Goal: Task Accomplishment & Management: Use online tool/utility

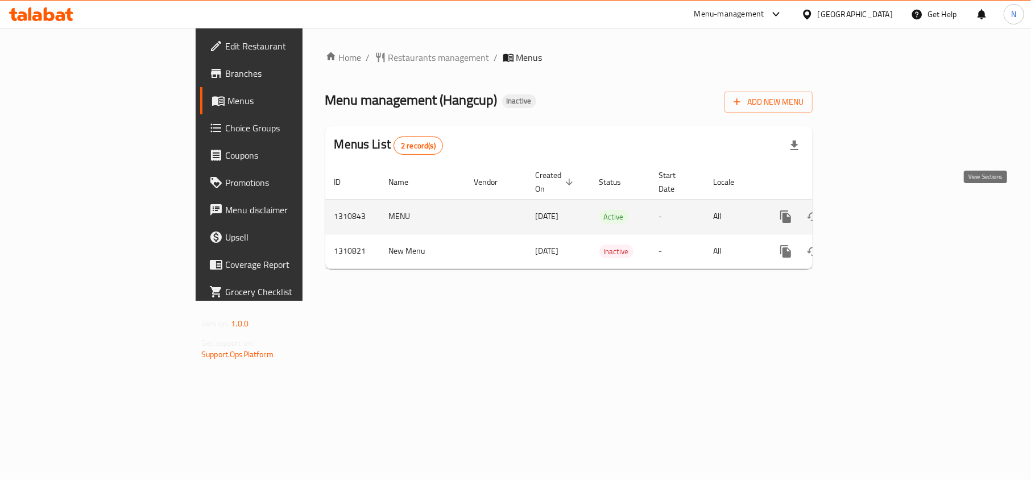
click at [881, 204] on link "enhanced table" at bounding box center [867, 216] width 27 height 27
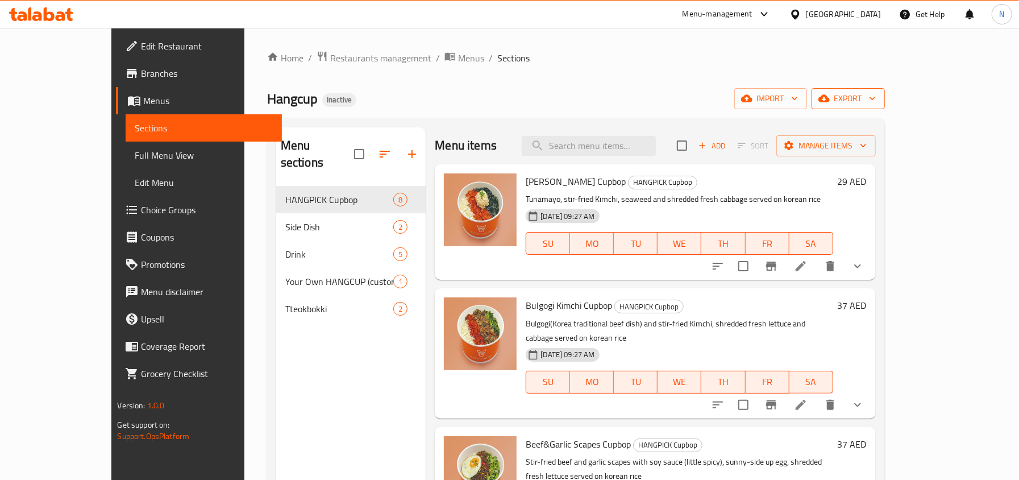
click at [885, 89] on button "export" at bounding box center [848, 98] width 73 height 21
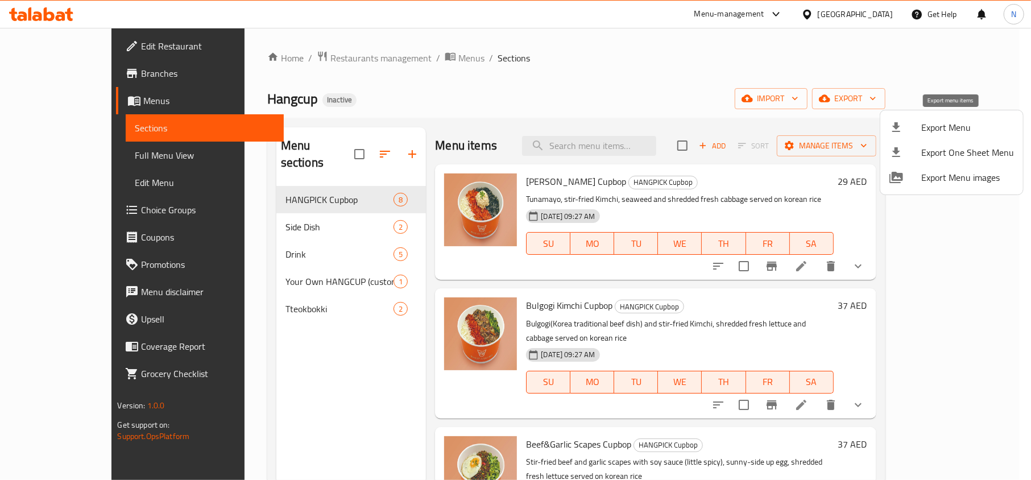
click at [934, 126] on span "Export Menu" at bounding box center [967, 128] width 93 height 14
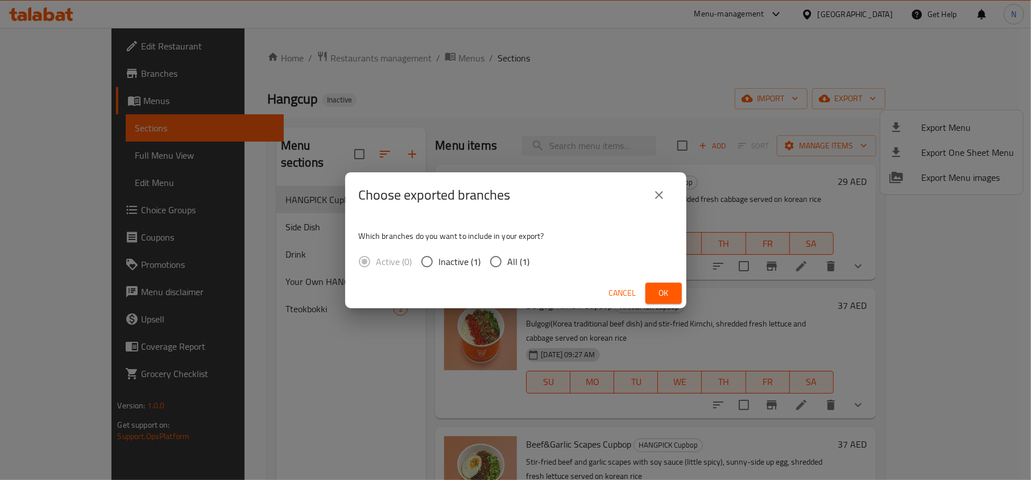
click at [525, 271] on label "All (1)" at bounding box center [507, 262] width 46 height 24
click at [508, 271] on input "All (1)" at bounding box center [496, 262] width 24 height 24
radio input "true"
click at [657, 294] on span "Ok" at bounding box center [663, 293] width 18 height 14
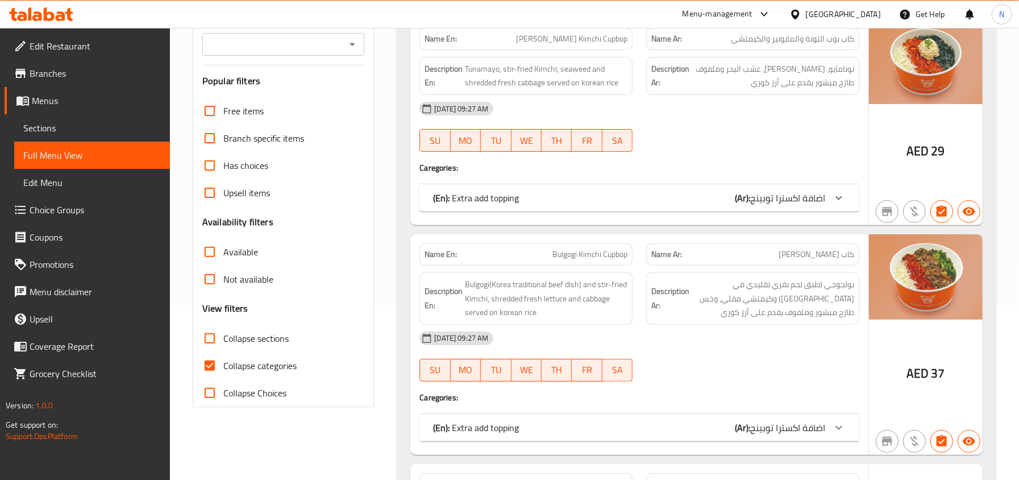
scroll to position [227, 0]
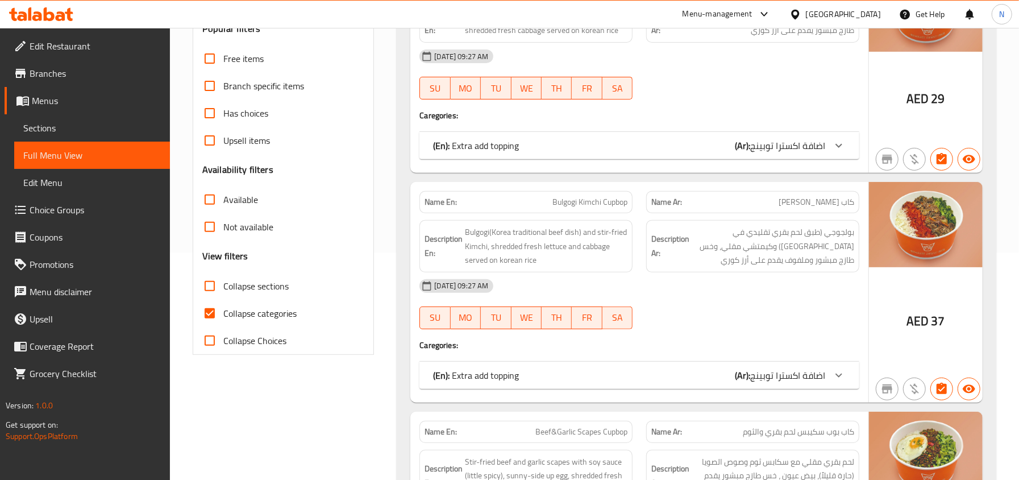
click at [254, 316] on span "Collapse categories" at bounding box center [259, 313] width 73 height 14
click at [223, 316] on input "Collapse categories" at bounding box center [209, 313] width 27 height 27
checkbox input "false"
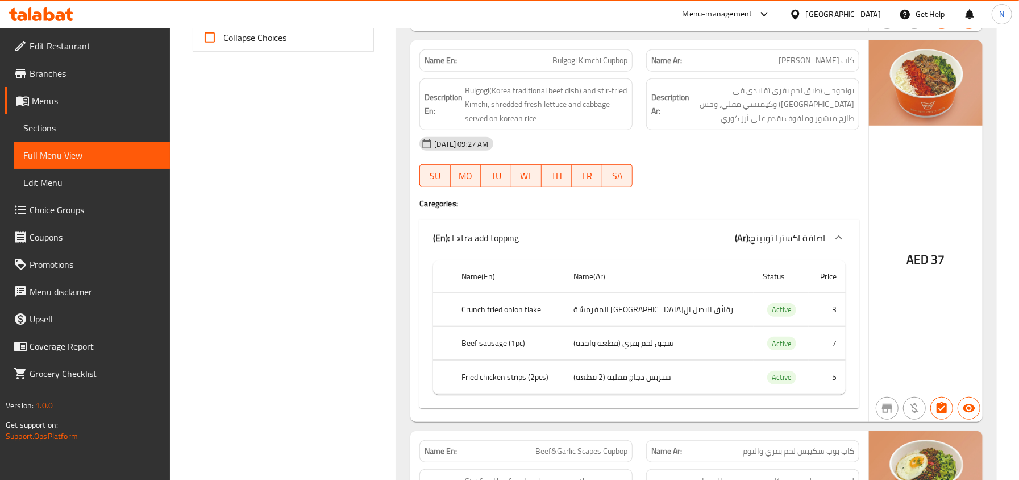
scroll to position [606, 0]
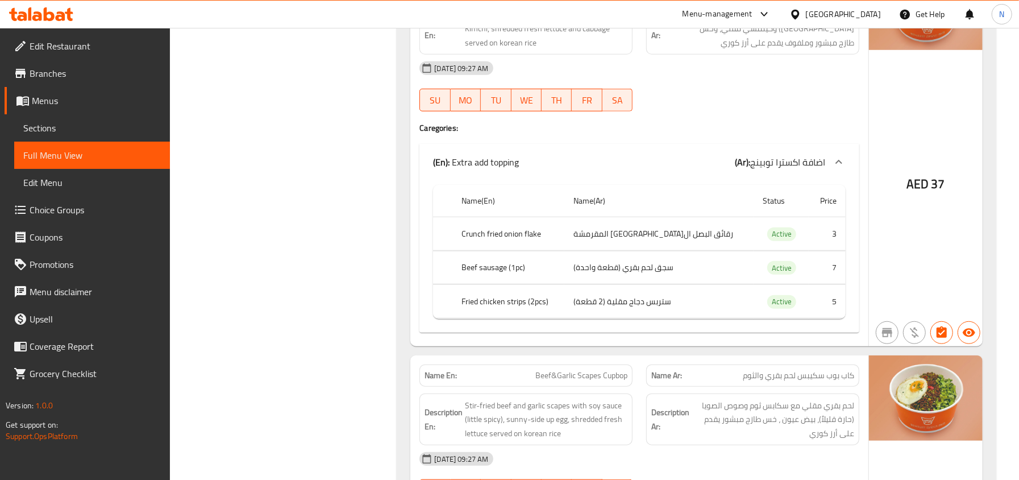
click at [539, 241] on th "Crunch fried onion flake" at bounding box center [509, 234] width 112 height 34
copy th "flake"
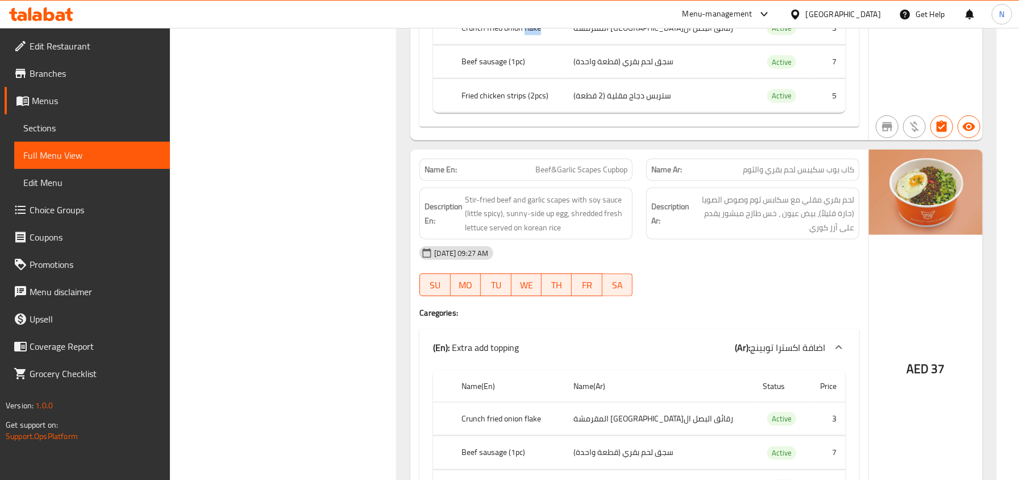
scroll to position [834, 0]
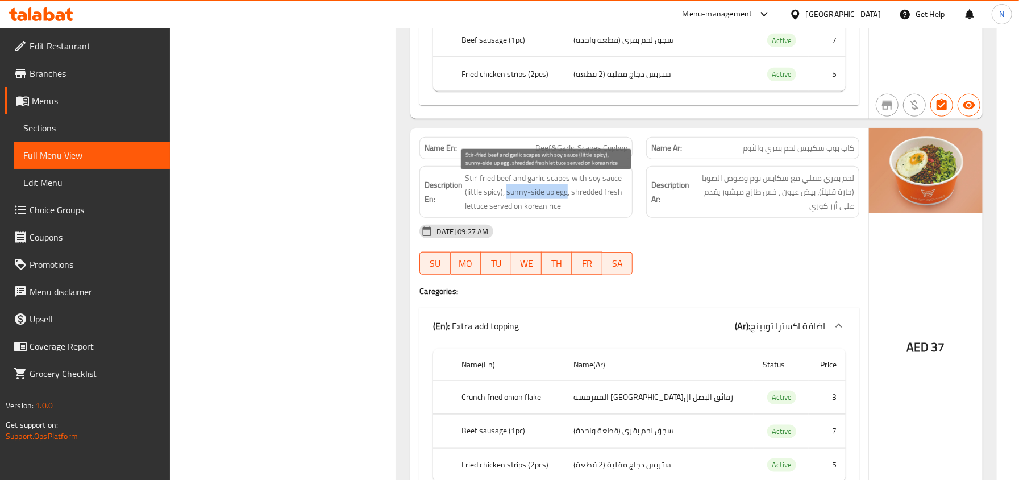
drag, startPoint x: 567, startPoint y: 196, endPoint x: 507, endPoint y: 193, distance: 60.3
click at [507, 193] on span "Stir-fried beef and garlic scapes with soy sauce (little spicy), sunny-side up …" at bounding box center [546, 192] width 163 height 42
copy span "sunny-side up egg"
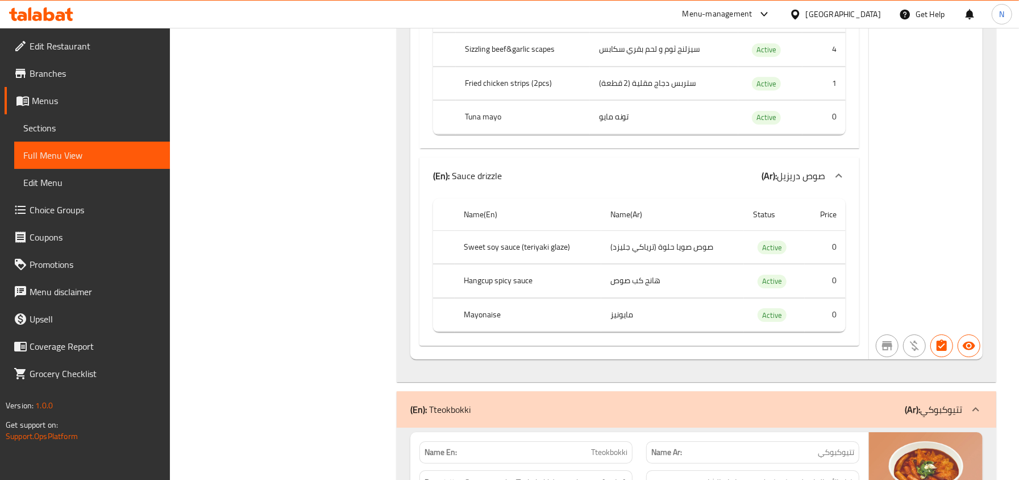
scroll to position [5611, 0]
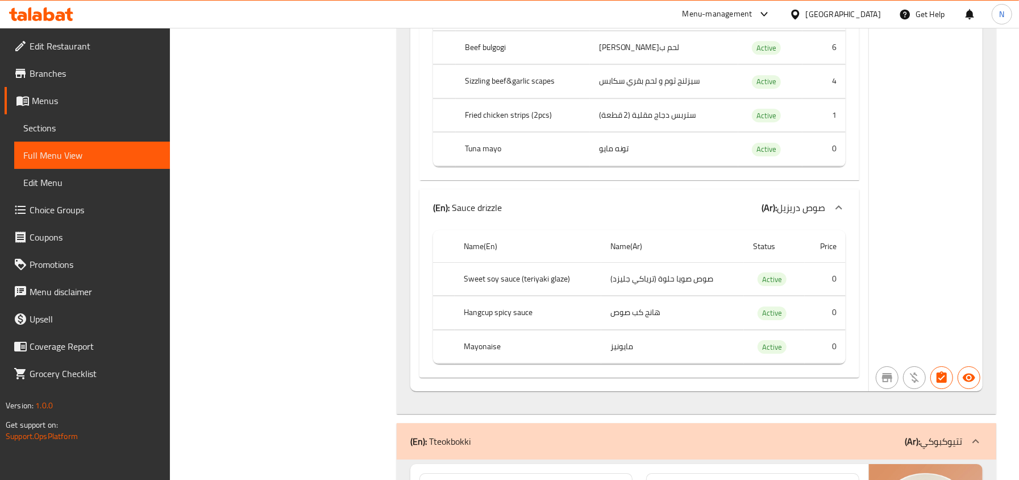
click at [511, 330] on th "Hangcup spicy sauce" at bounding box center [528, 313] width 147 height 34
copy th "Hangcup spicy sauce"
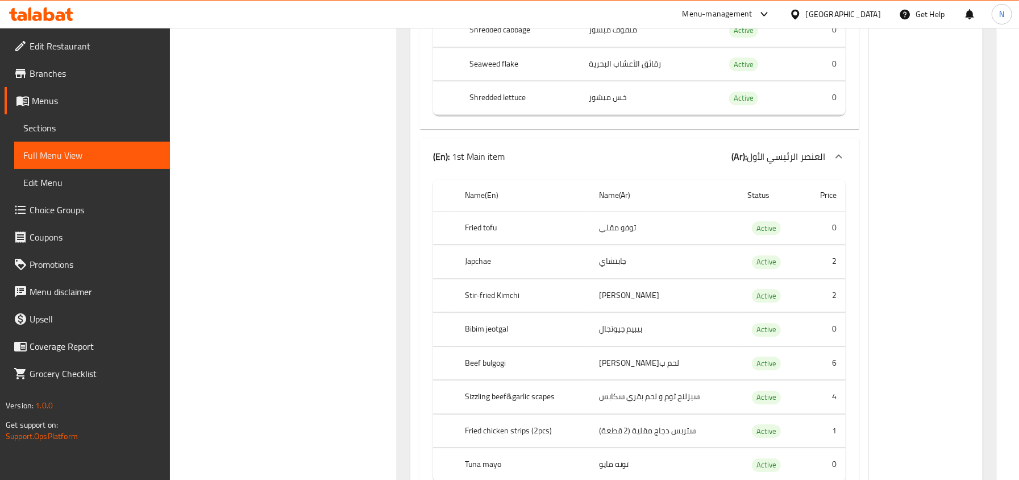
scroll to position [5232, 0]
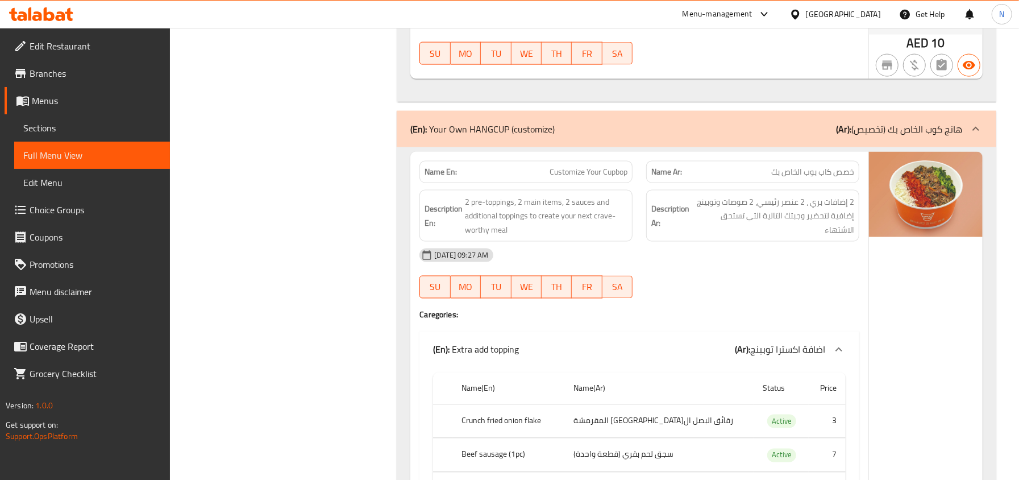
scroll to position [4322, 0]
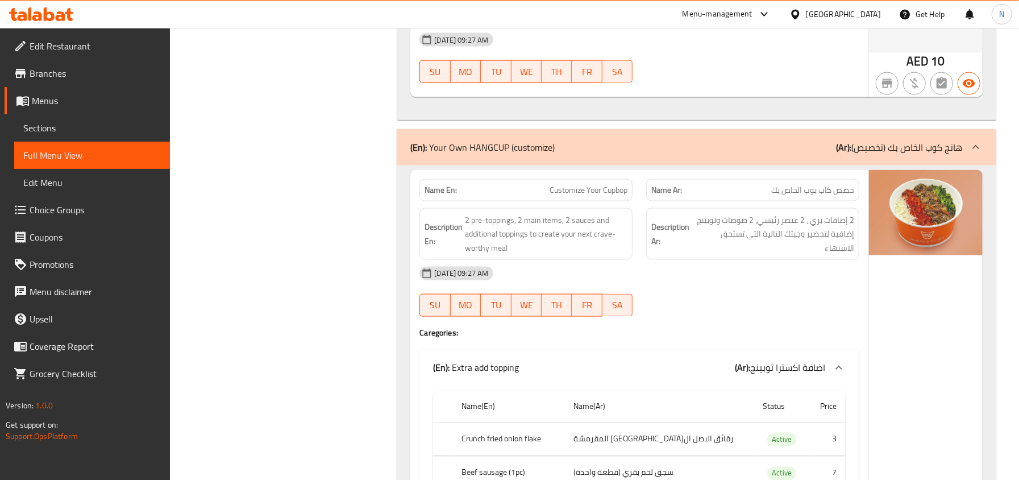
click at [567, 196] on span "Customize Your Cupbop" at bounding box center [589, 190] width 78 height 12
copy span "Customize Your Cupbop"
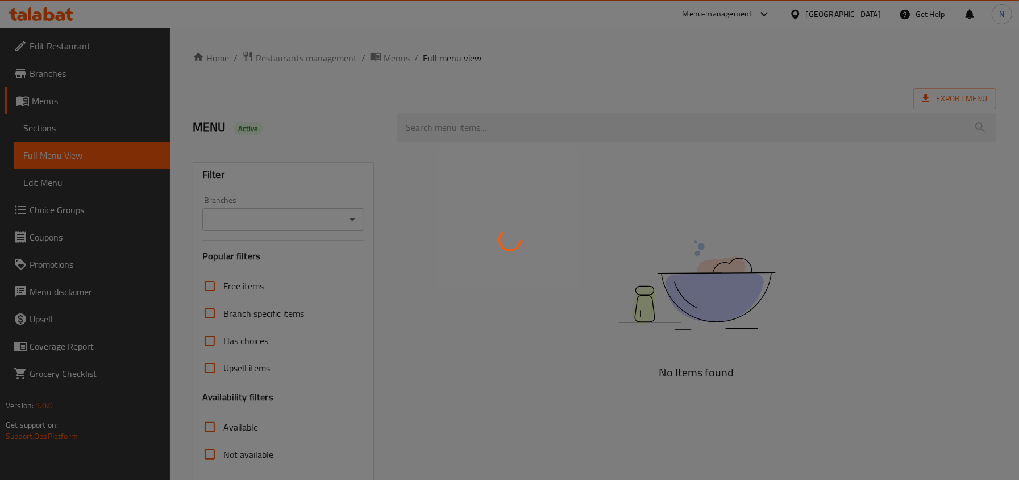
click at [540, 80] on div at bounding box center [509, 240] width 1019 height 480
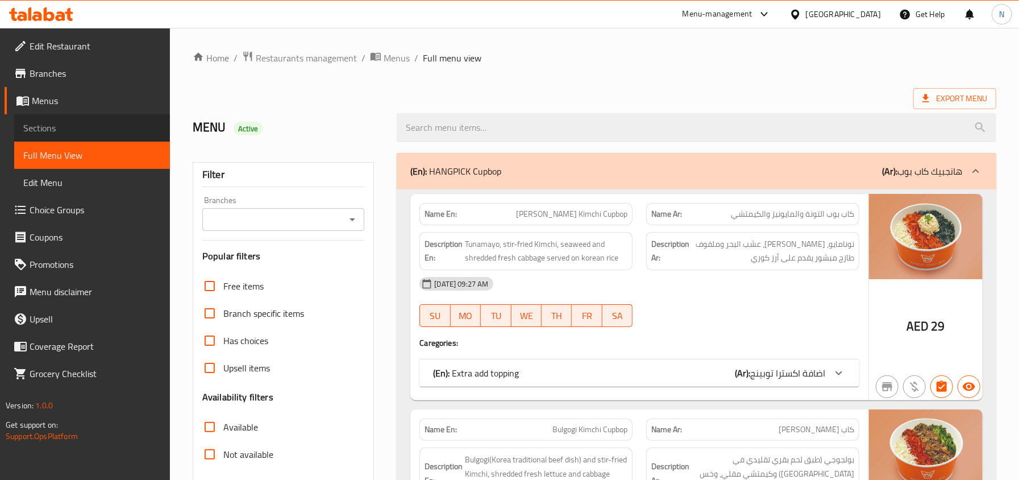
click at [78, 126] on span "Sections" at bounding box center [92, 128] width 138 height 14
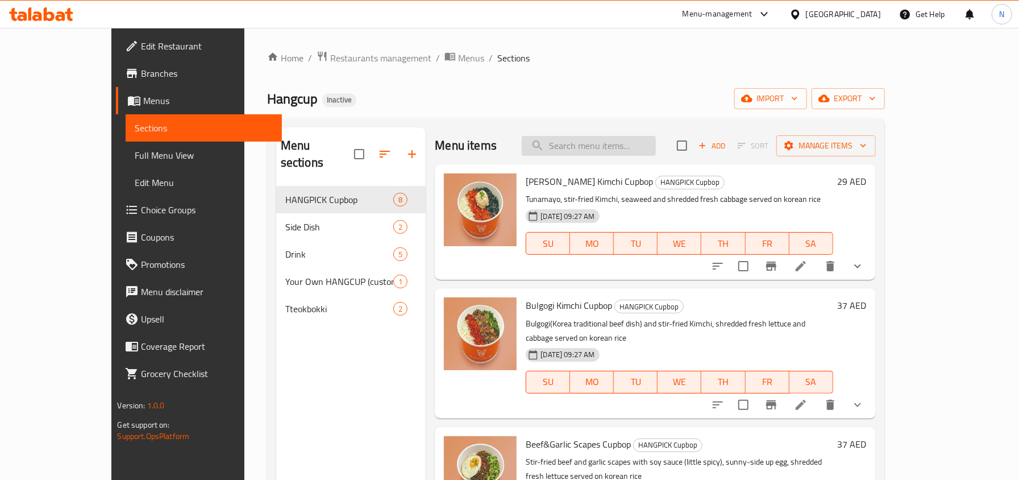
click at [603, 148] on input "search" at bounding box center [589, 146] width 134 height 20
paste input "Customize Your Cupbop"
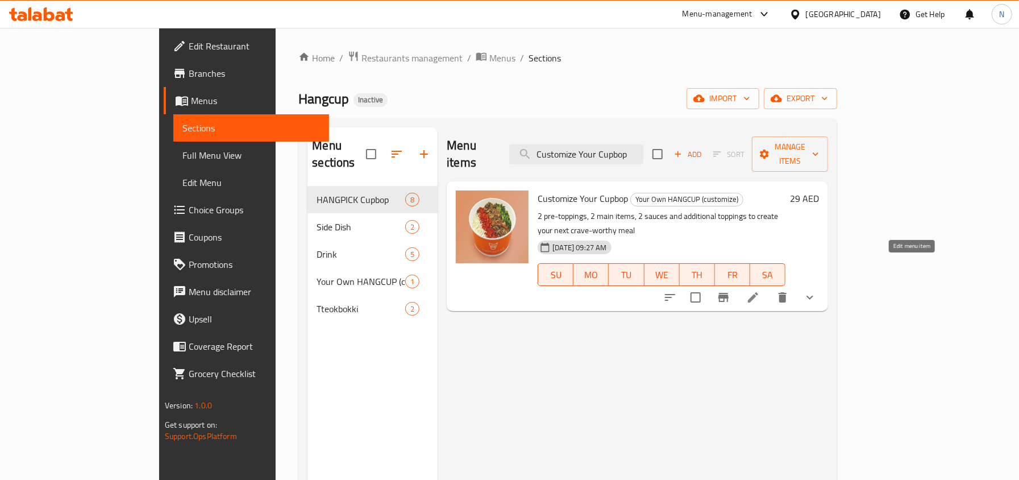
type input "Customize Your Cupbop"
click at [758, 292] on icon at bounding box center [753, 297] width 10 height 10
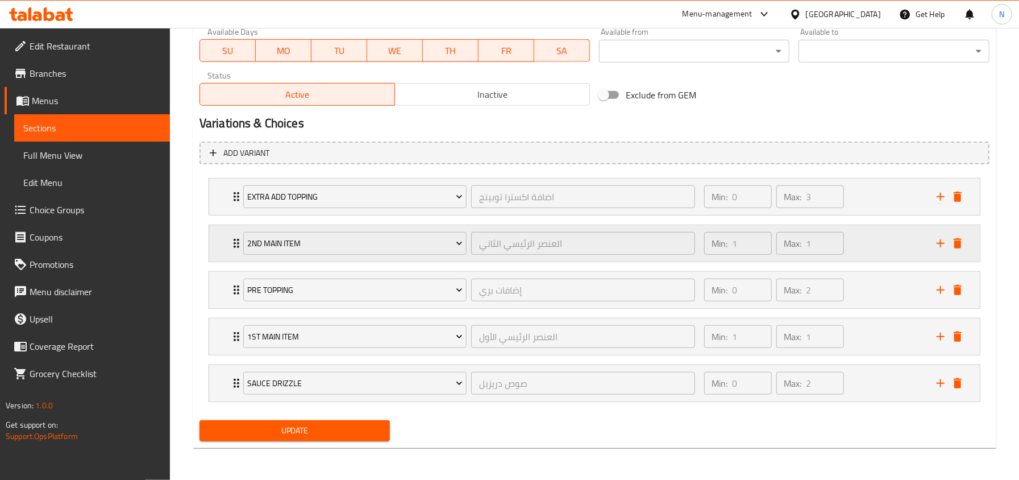
scroll to position [549, 0]
click at [234, 292] on icon "Expand" at bounding box center [237, 289] width 6 height 9
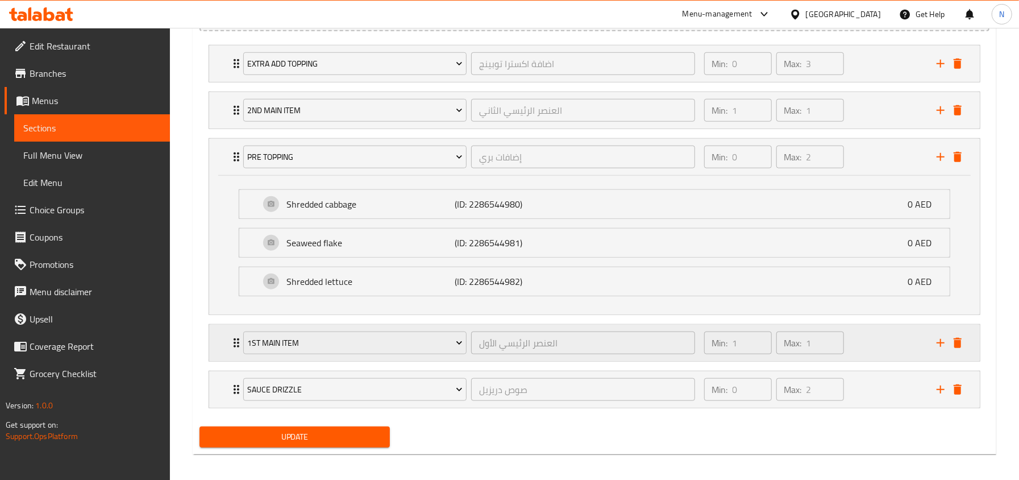
scroll to position [689, 0]
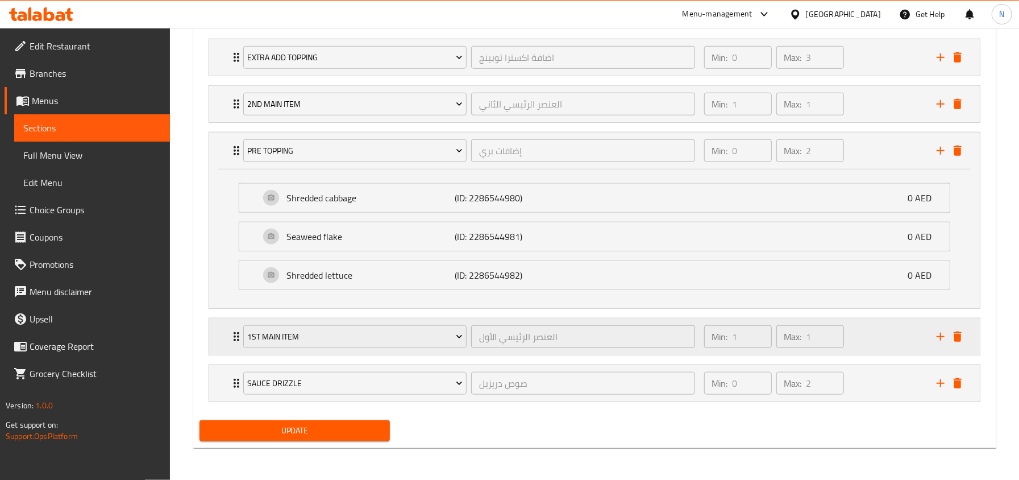
click at [230, 339] on icon "Expand" at bounding box center [237, 337] width 14 height 14
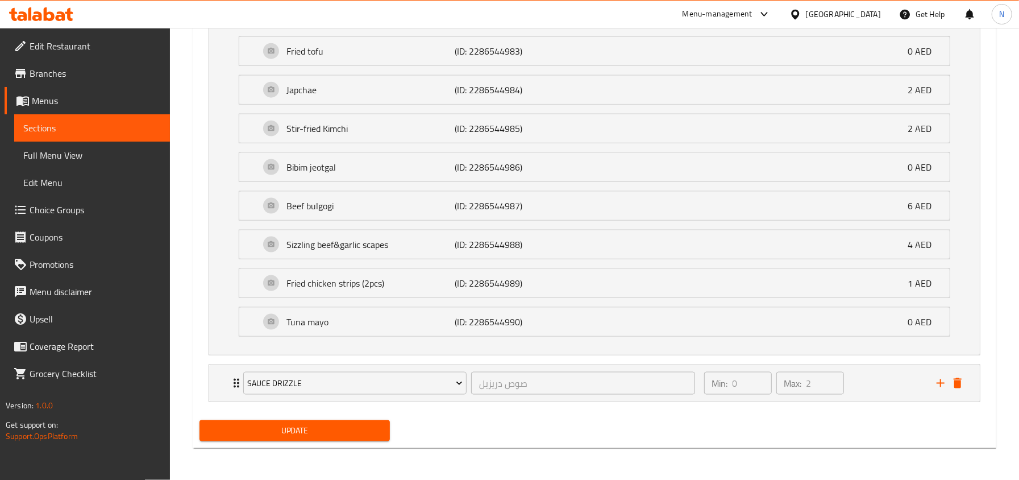
scroll to position [1025, 0]
click at [226, 387] on div "Sauce drizzle صوص دريزيل ​ Min: 0 ​ Max: 2 ​" at bounding box center [594, 383] width 771 height 36
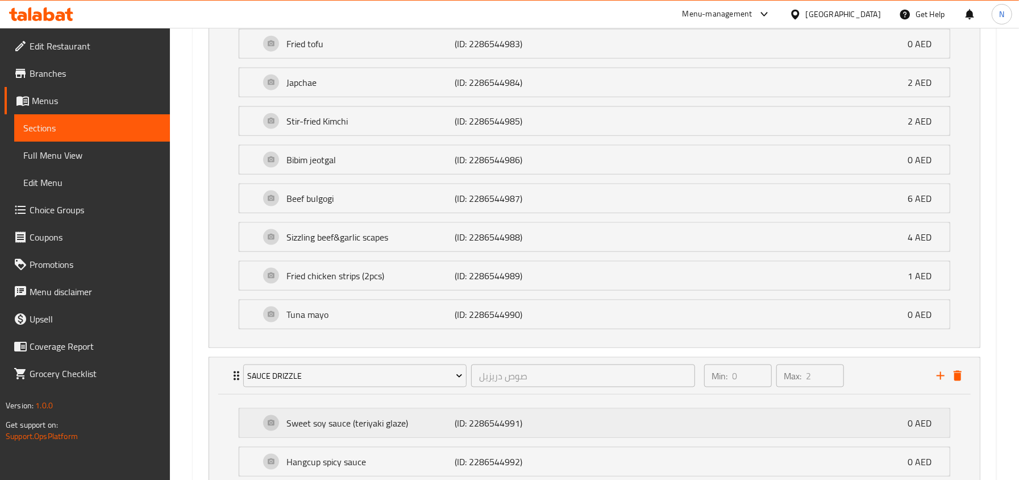
scroll to position [1165, 0]
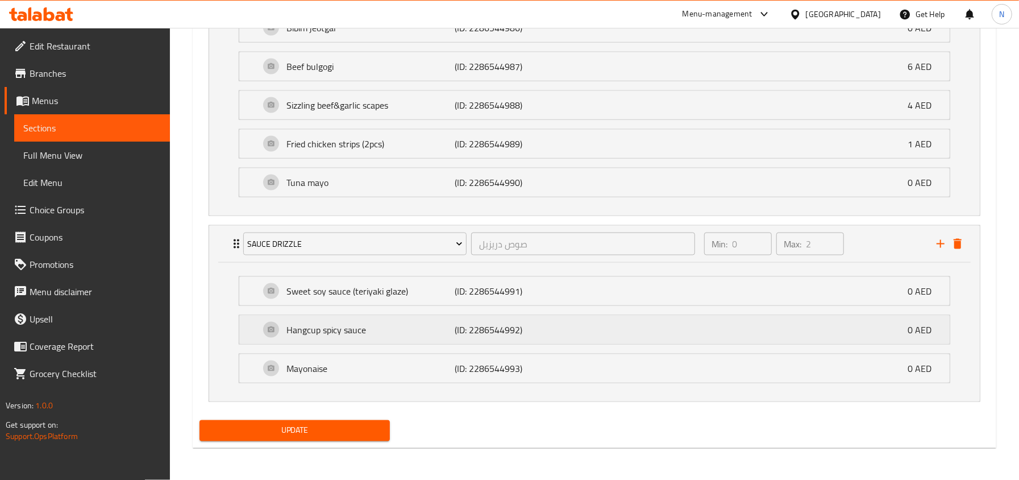
click at [449, 337] on div "Hangcup spicy sauce (ID: 2286544992) 0 AED" at bounding box center [598, 330] width 677 height 28
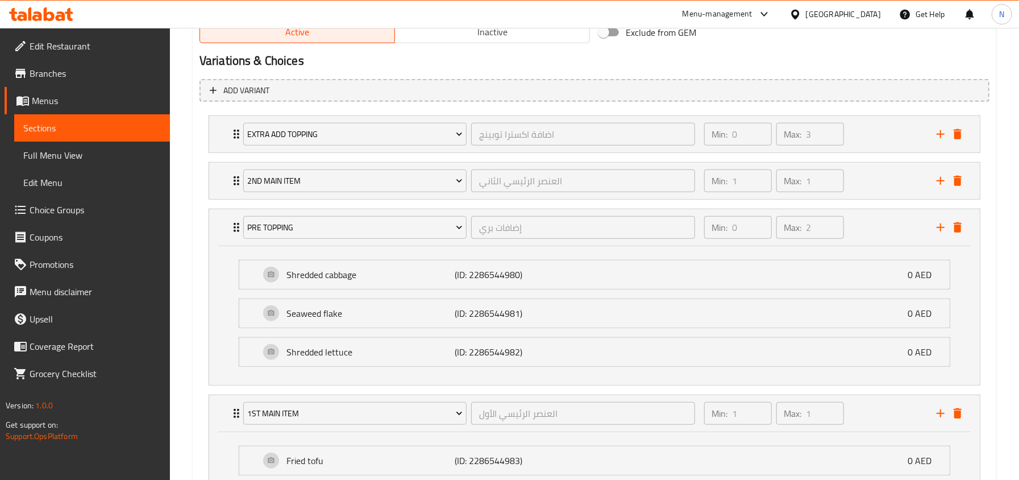
scroll to position [635, 0]
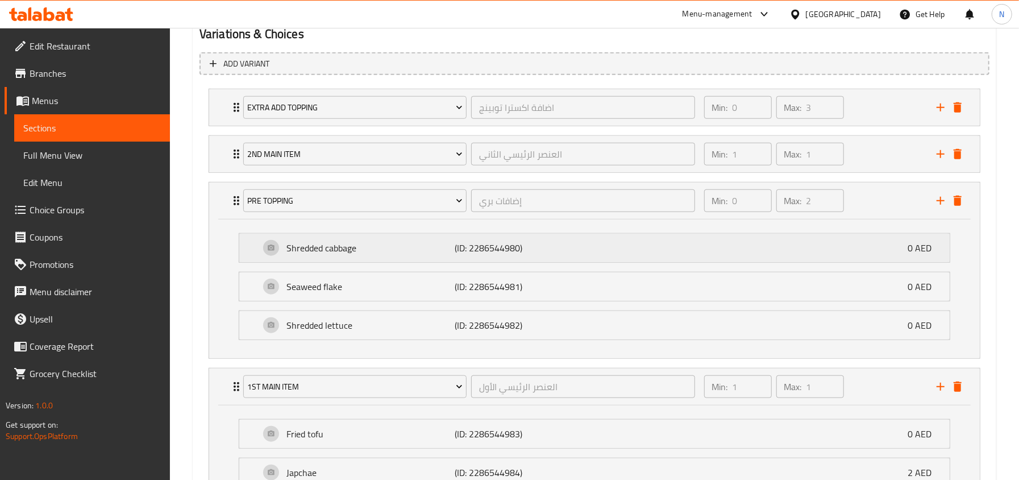
click at [449, 258] on div "Shredded cabbage (ID: 2286544980) 0 AED" at bounding box center [598, 248] width 677 height 28
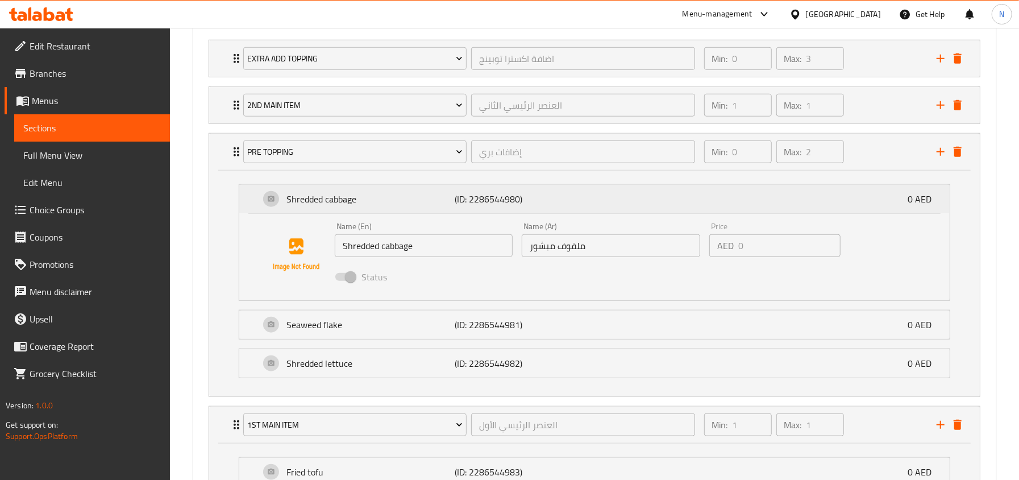
scroll to position [710, 0]
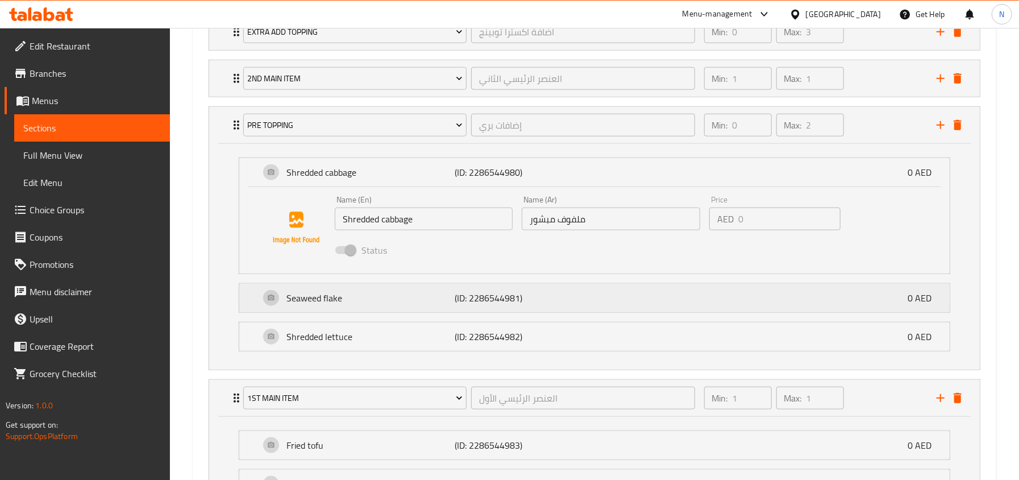
click at [385, 296] on p "Seaweed flake" at bounding box center [371, 298] width 168 height 14
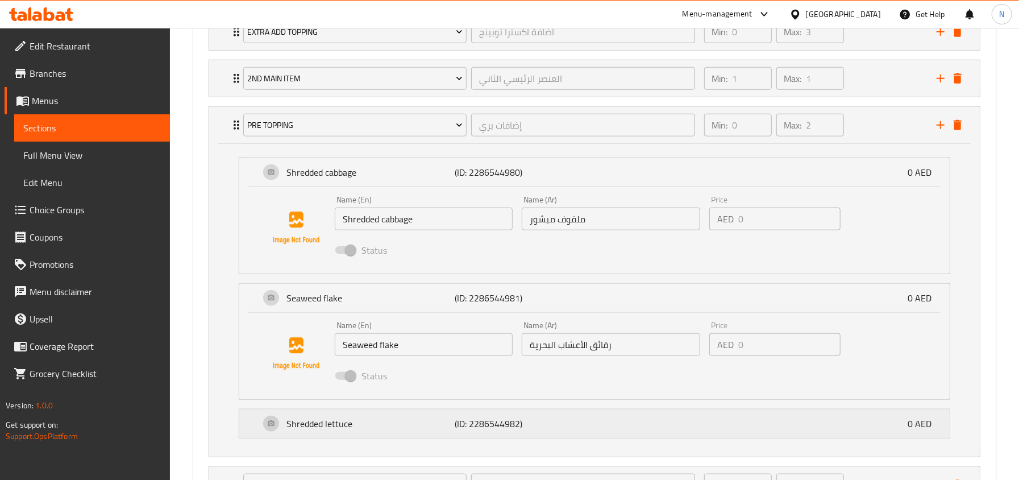
click at [416, 434] on div "Shredded lettuce (ID: 2286544982) 0 AED" at bounding box center [598, 423] width 677 height 28
click at [351, 141] on div "Pre topping إضافات بري ​" at bounding box center [470, 125] width 466 height 36
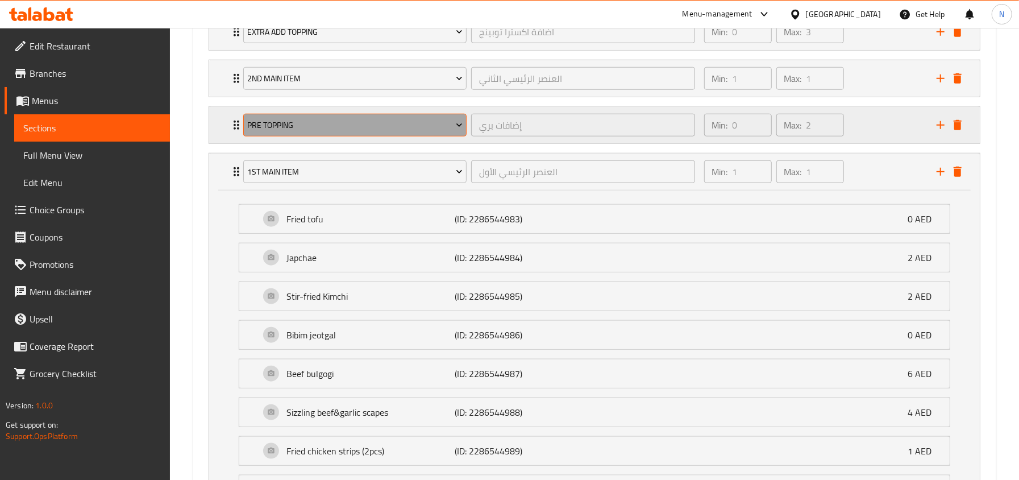
click at [360, 134] on button "Pre topping" at bounding box center [354, 125] width 223 height 23
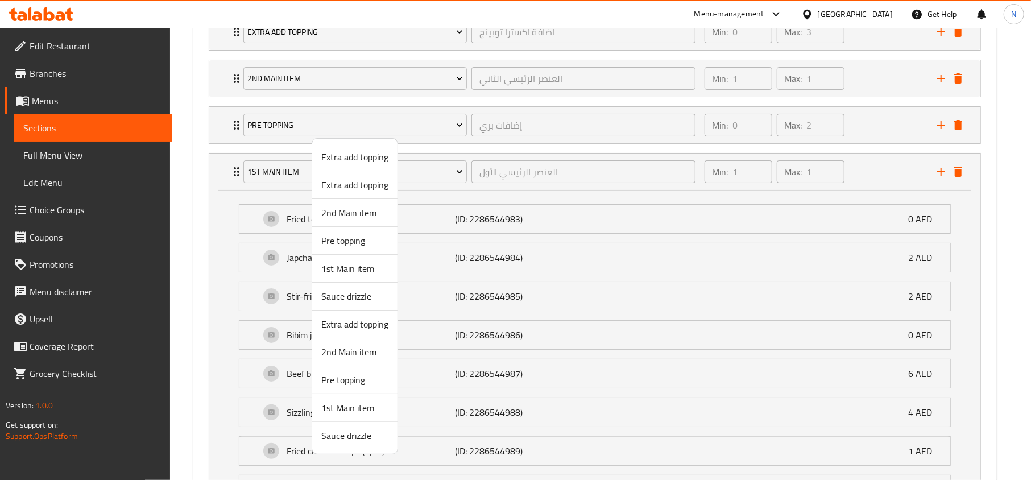
click at [239, 126] on div at bounding box center [515, 240] width 1031 height 480
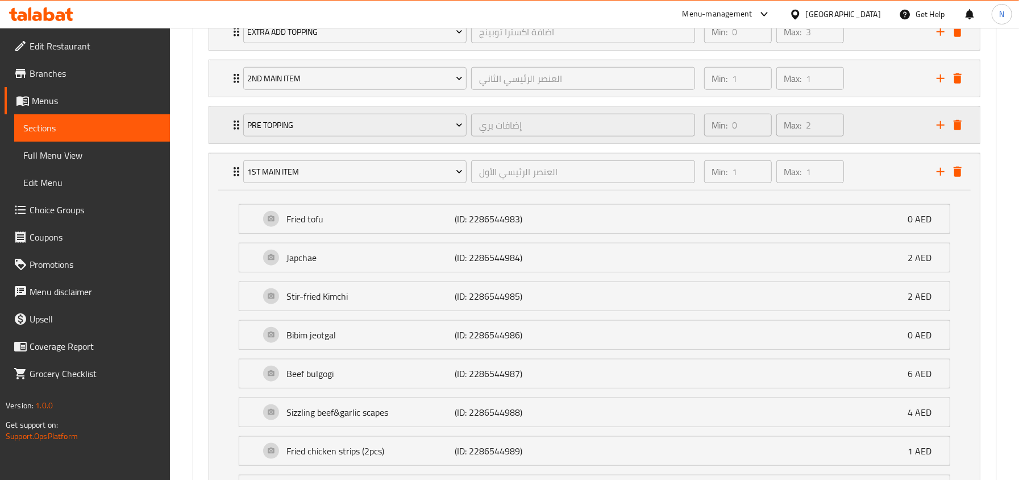
click at [229, 127] on div "Pre topping إضافات بري ​ Min: 0 ​ Max: 2 ​" at bounding box center [594, 125] width 771 height 36
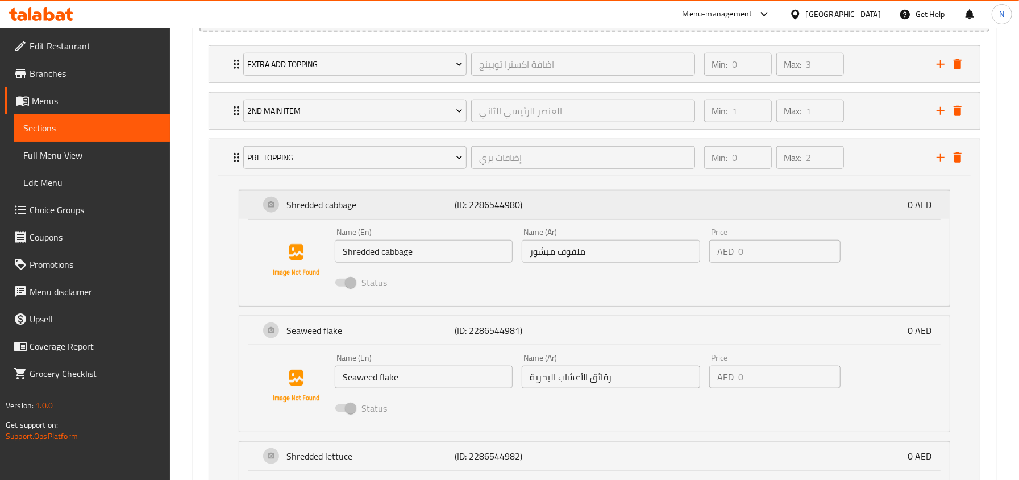
scroll to position [635, 0]
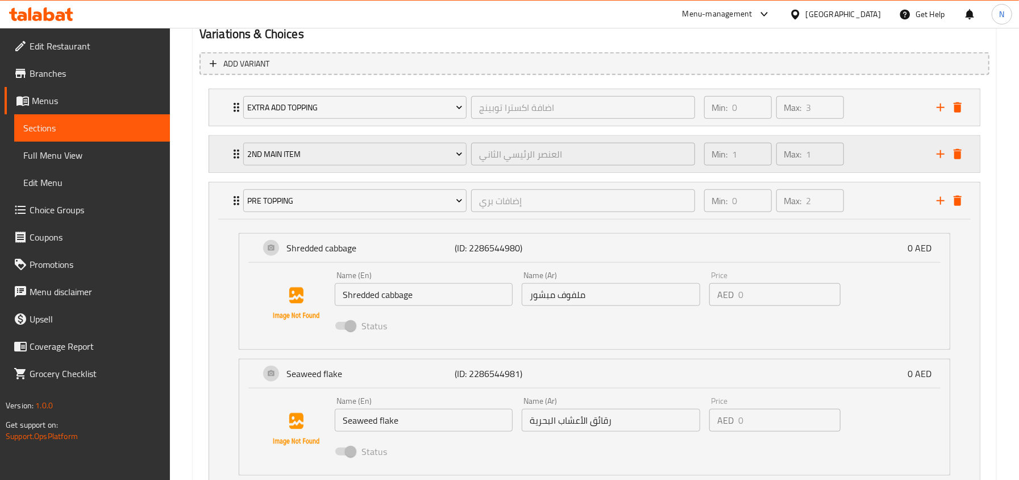
click at [233, 148] on icon "Expand" at bounding box center [237, 154] width 14 height 14
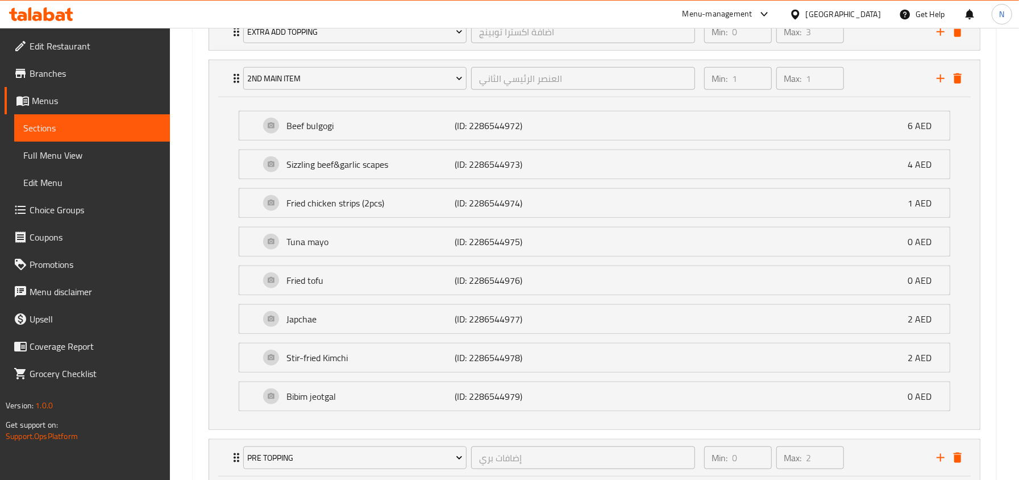
scroll to position [786, 0]
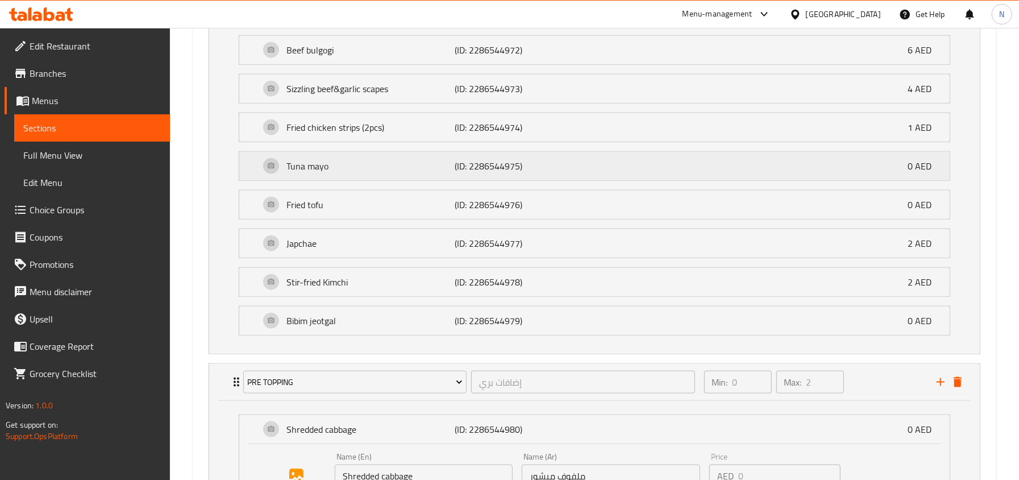
click at [350, 173] on p "Tuna mayo" at bounding box center [371, 166] width 168 height 14
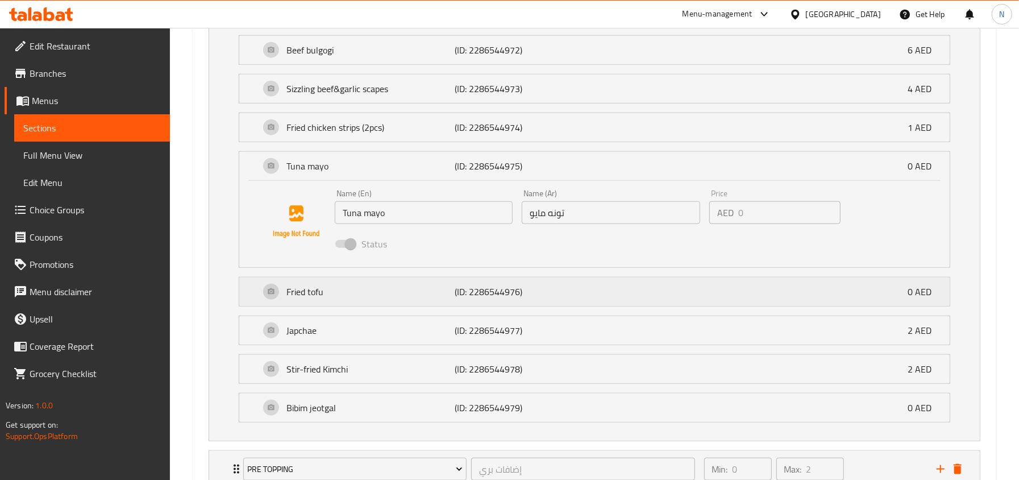
click at [387, 295] on p "Fried tofu" at bounding box center [371, 292] width 168 height 14
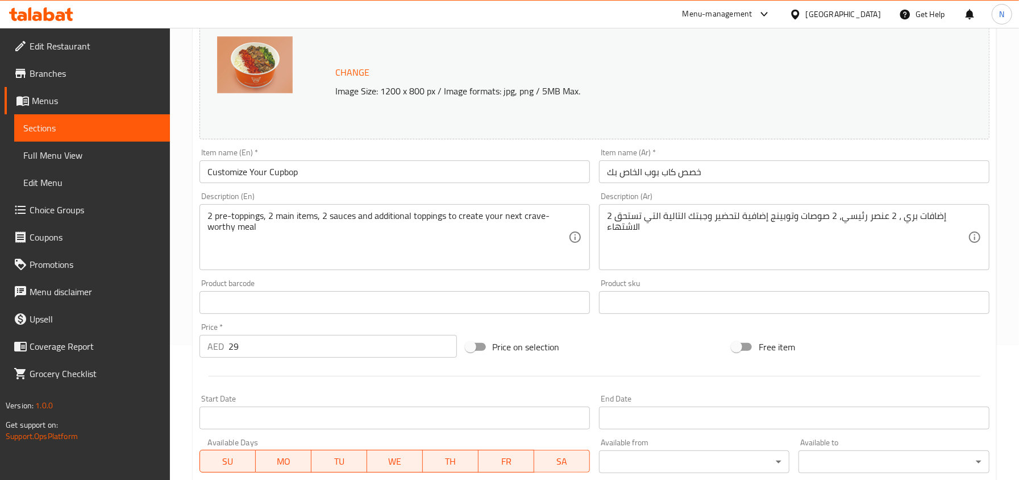
scroll to position [103, 0]
